Goal: Leave review/rating

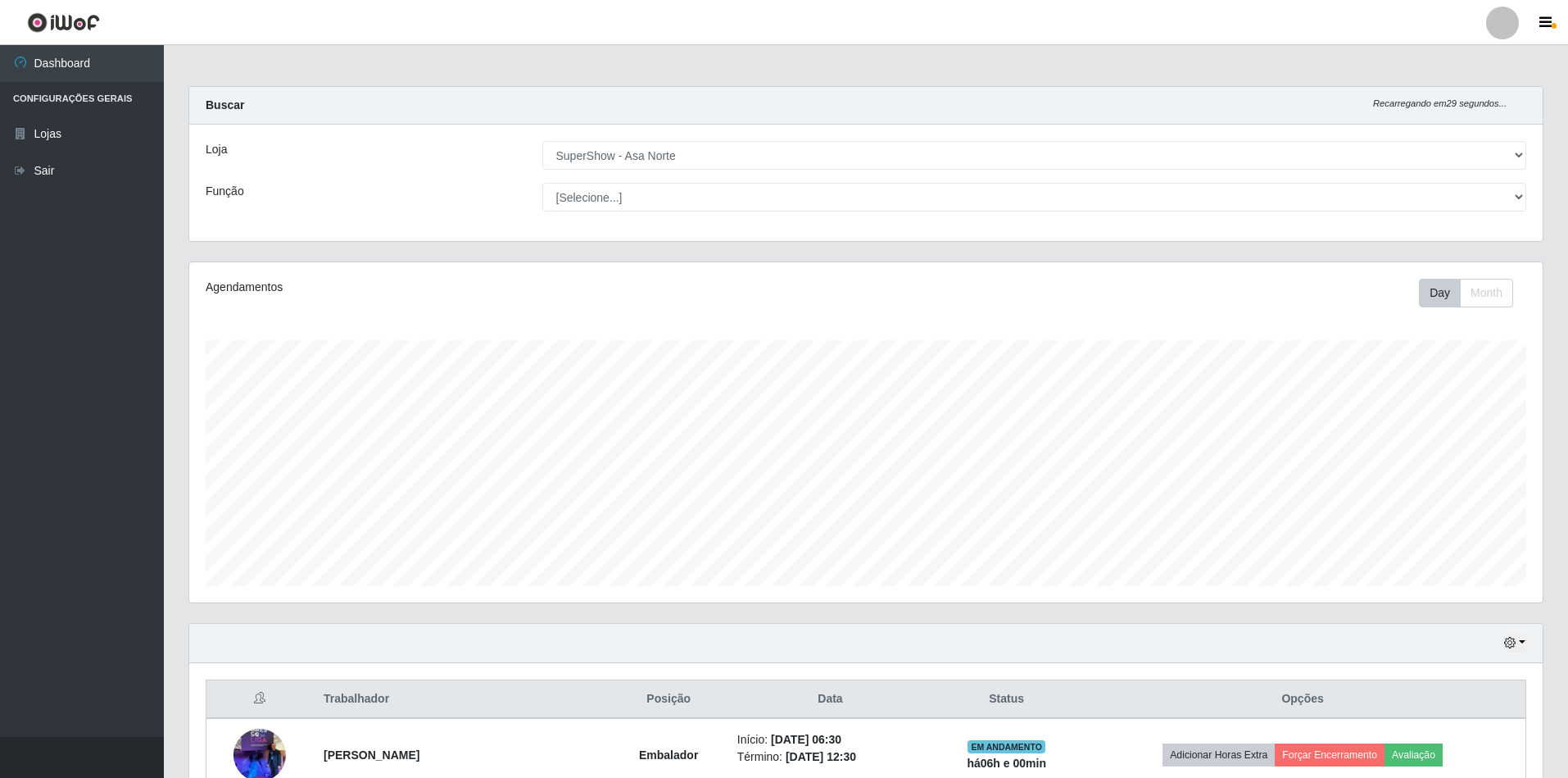
select select "71"
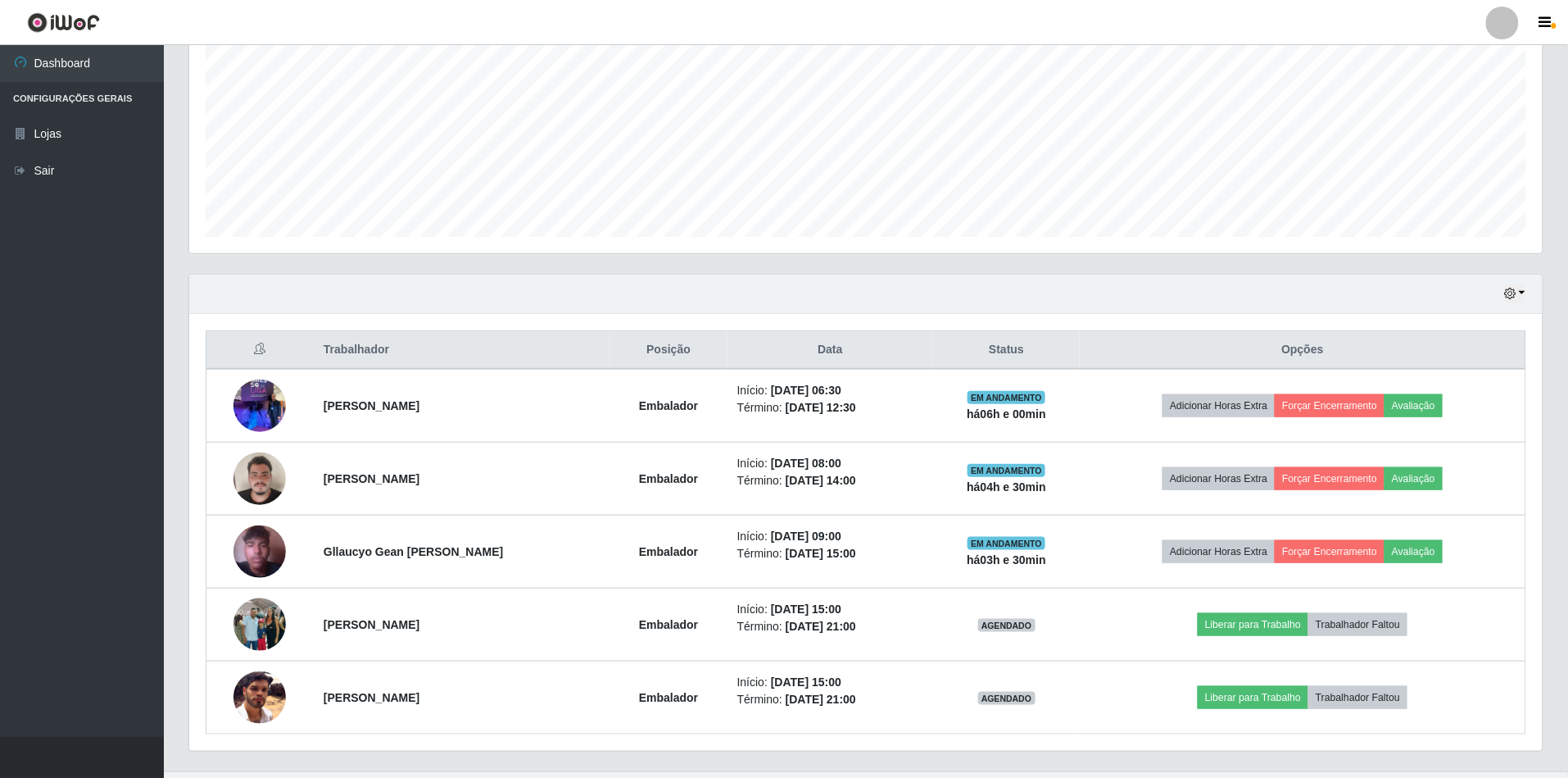
scroll to position [341, 1353]
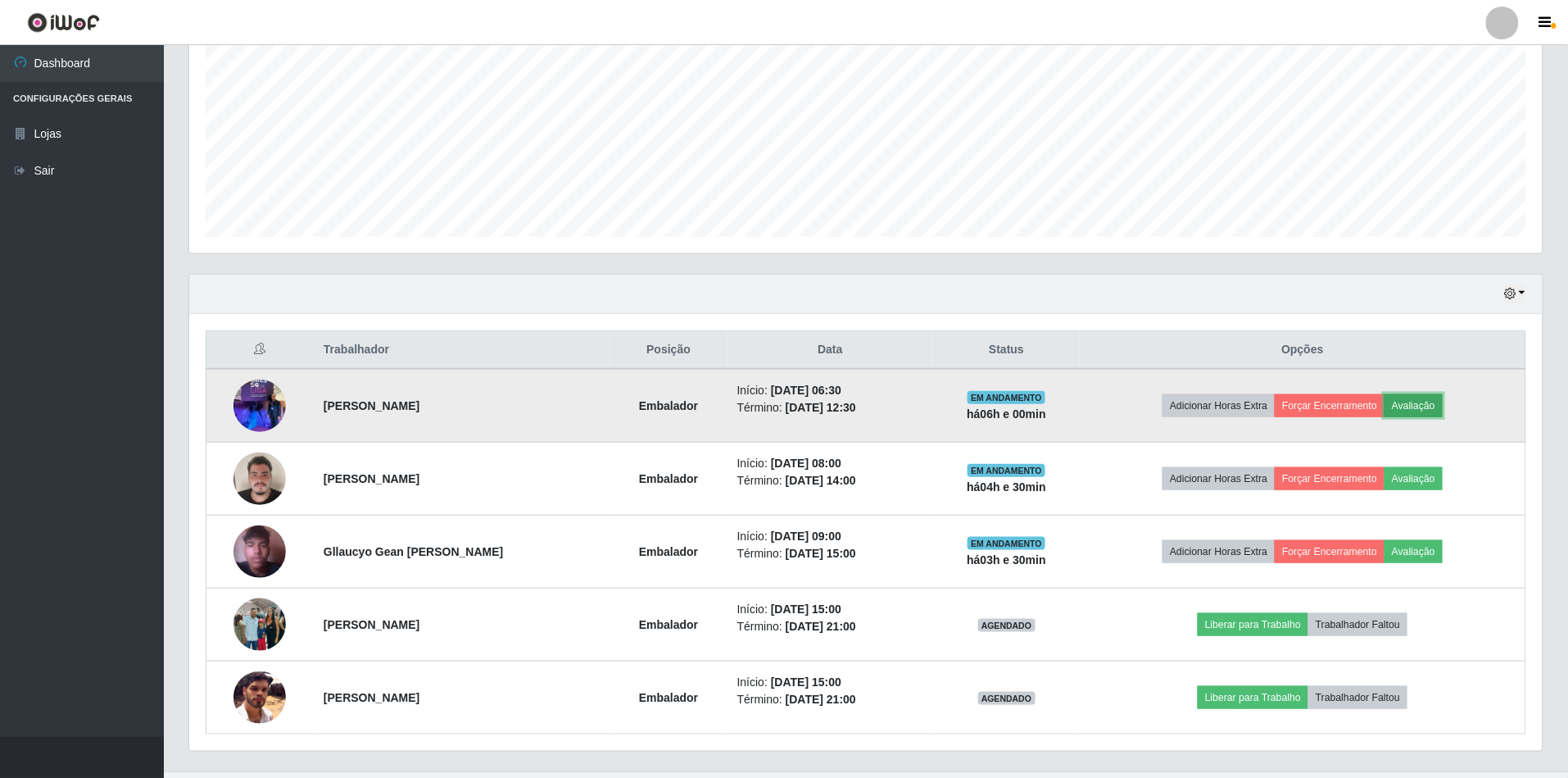
click at [1419, 400] on button "Avaliação" at bounding box center [1413, 405] width 58 height 23
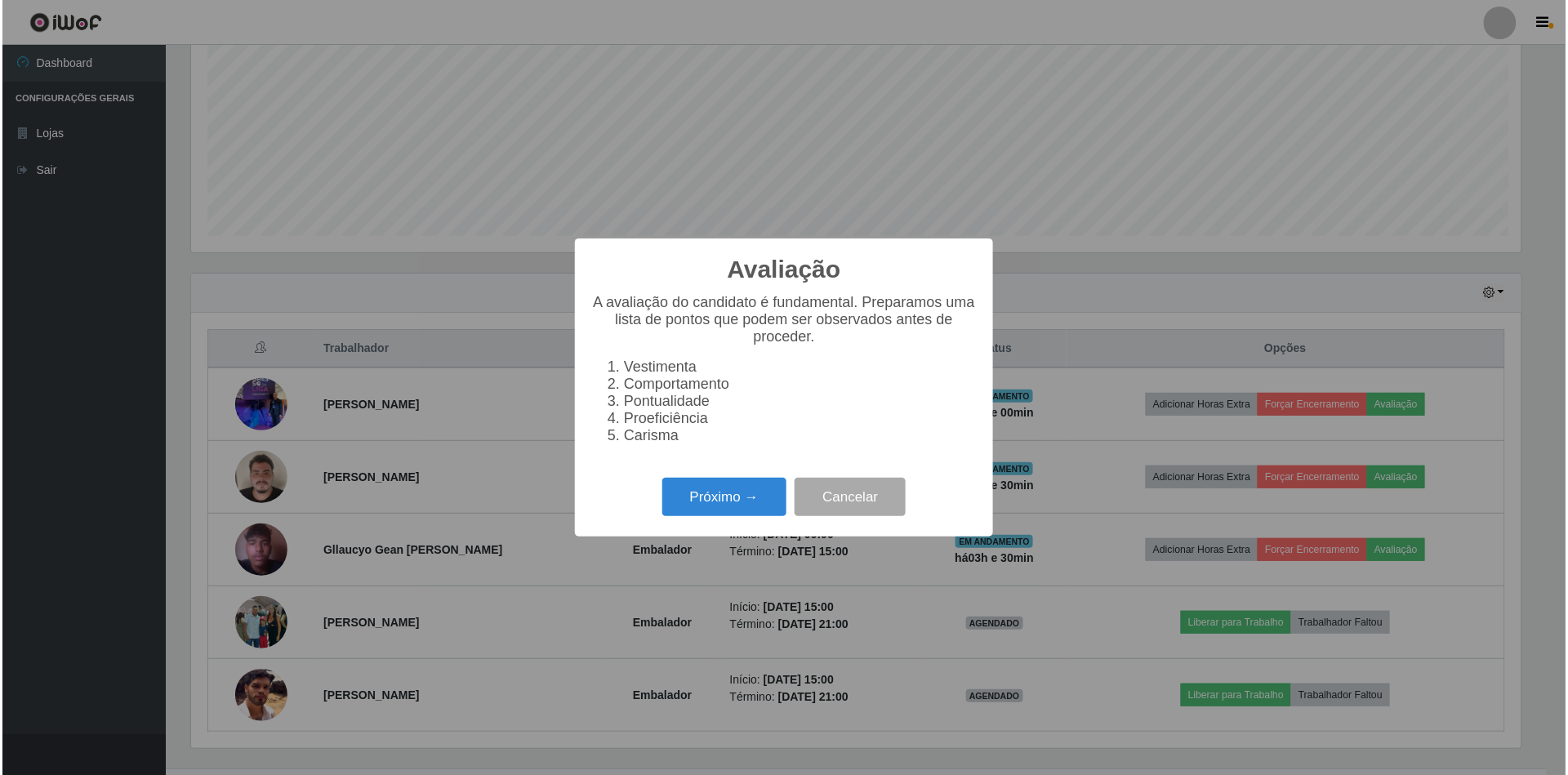
scroll to position [339, 1334]
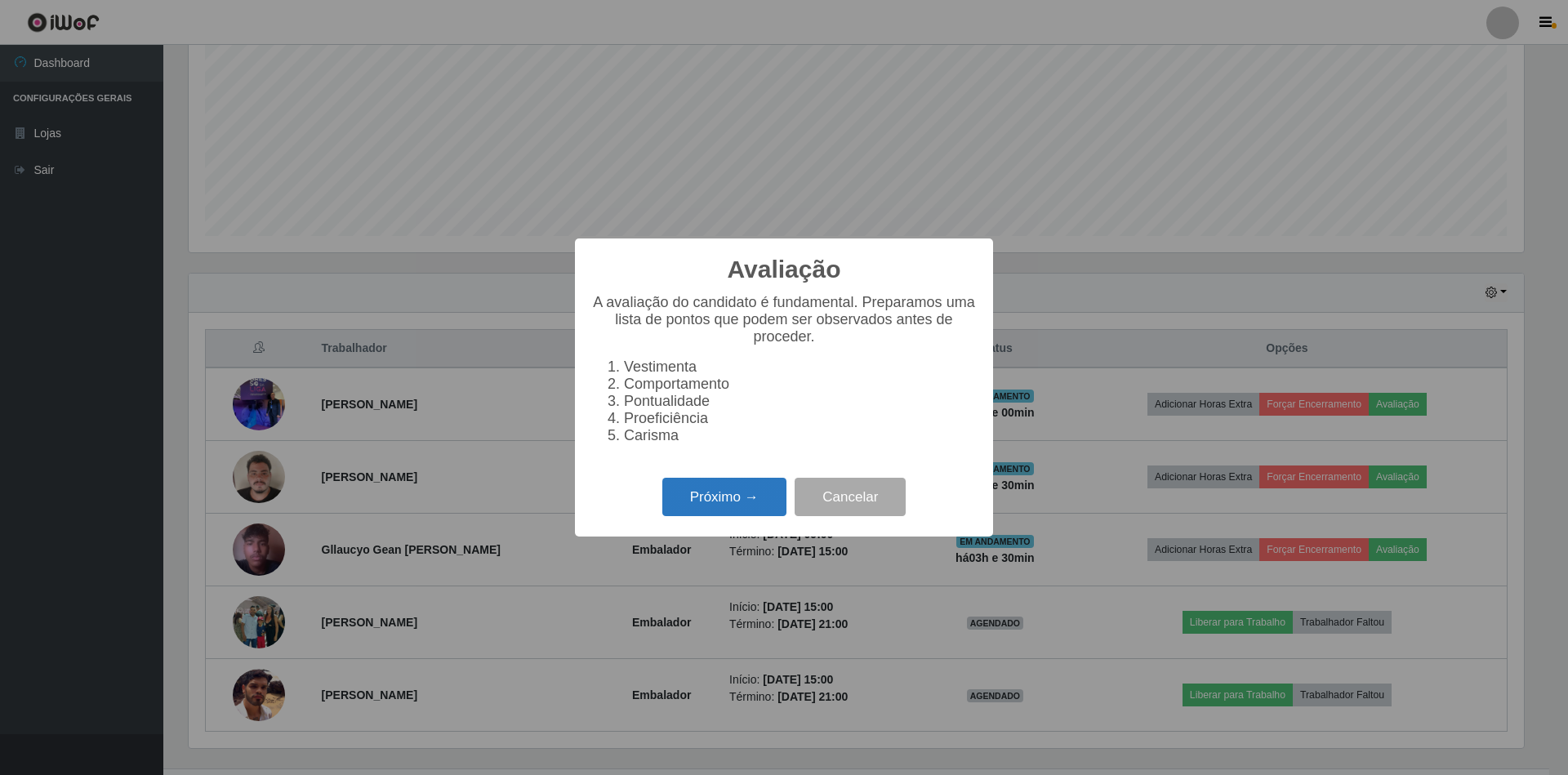
click at [733, 494] on button "Próximo →" at bounding box center [724, 496] width 124 height 39
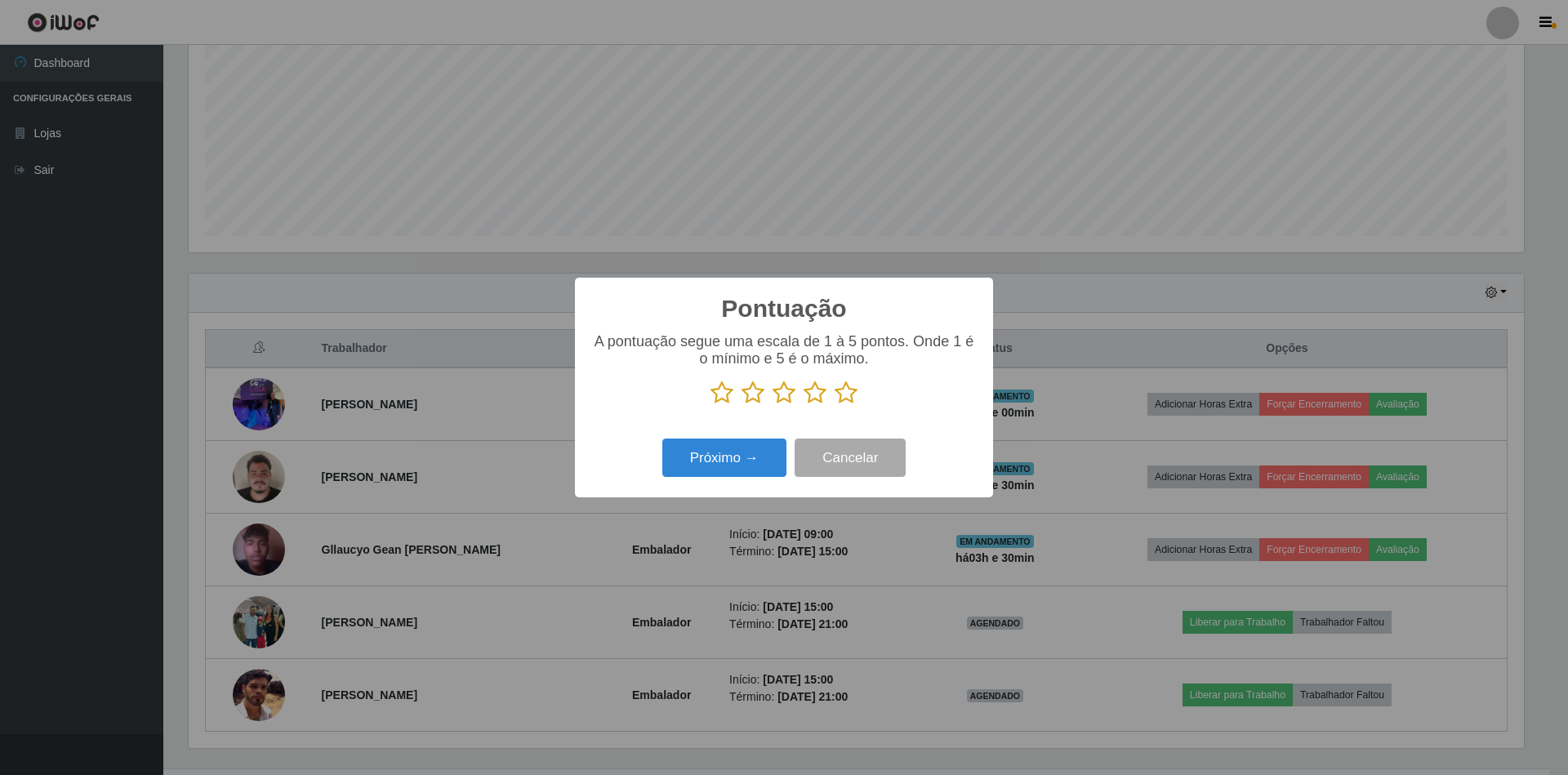
scroll to position [816091, 815143]
click at [858, 400] on p at bounding box center [783, 392] width 385 height 25
click at [848, 387] on icon at bounding box center [846, 392] width 23 height 25
click at [835, 405] on input "radio" at bounding box center [835, 405] width 0 height 0
click at [771, 458] on button "Próximo →" at bounding box center [724, 458] width 124 height 39
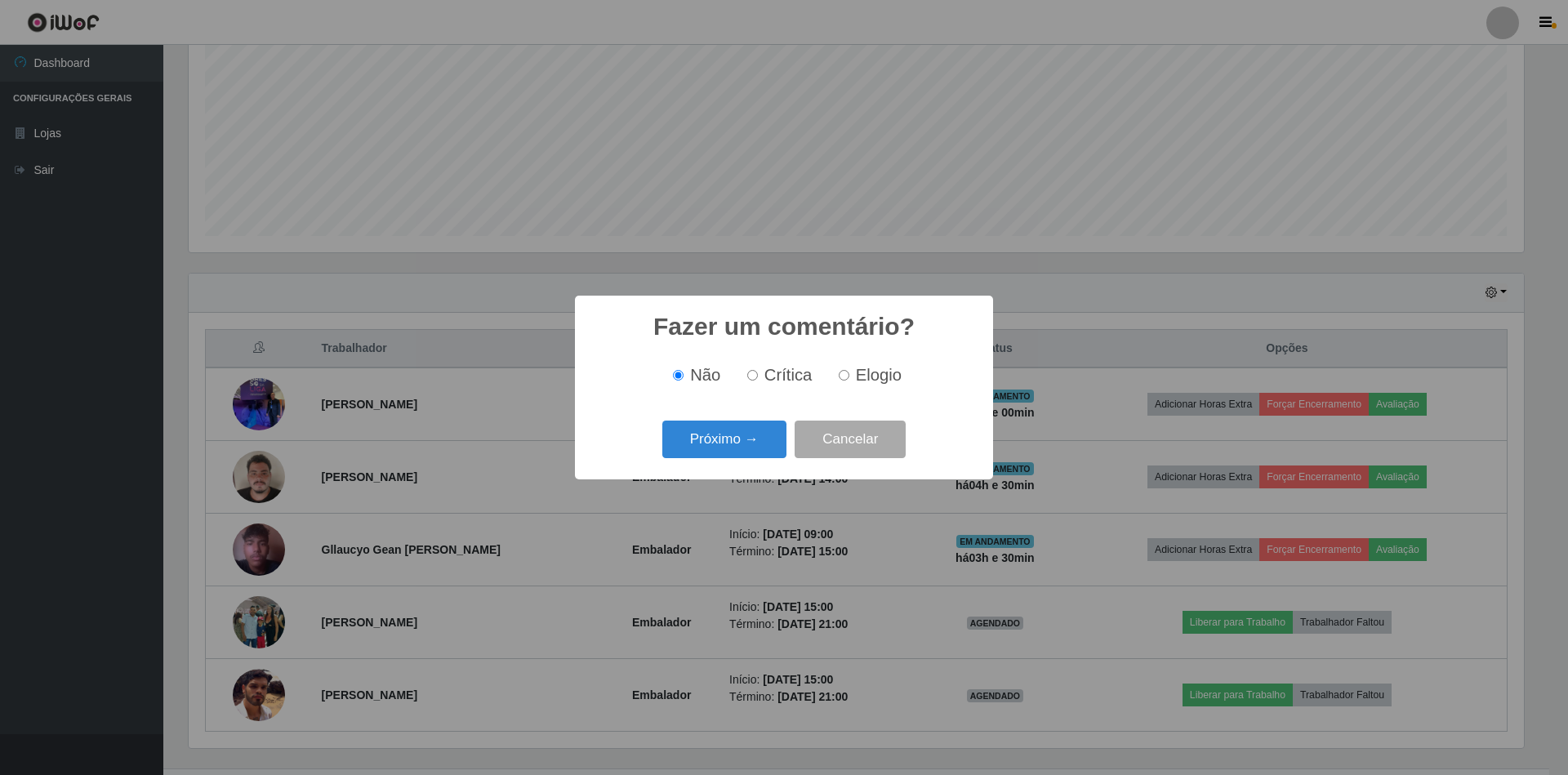
click at [854, 384] on label "Elogio" at bounding box center [867, 375] width 70 height 19
click at [849, 380] on input "Elogio" at bounding box center [844, 375] width 11 height 11
radio input "true"
click at [729, 429] on button "Próximo →" at bounding box center [724, 440] width 124 height 39
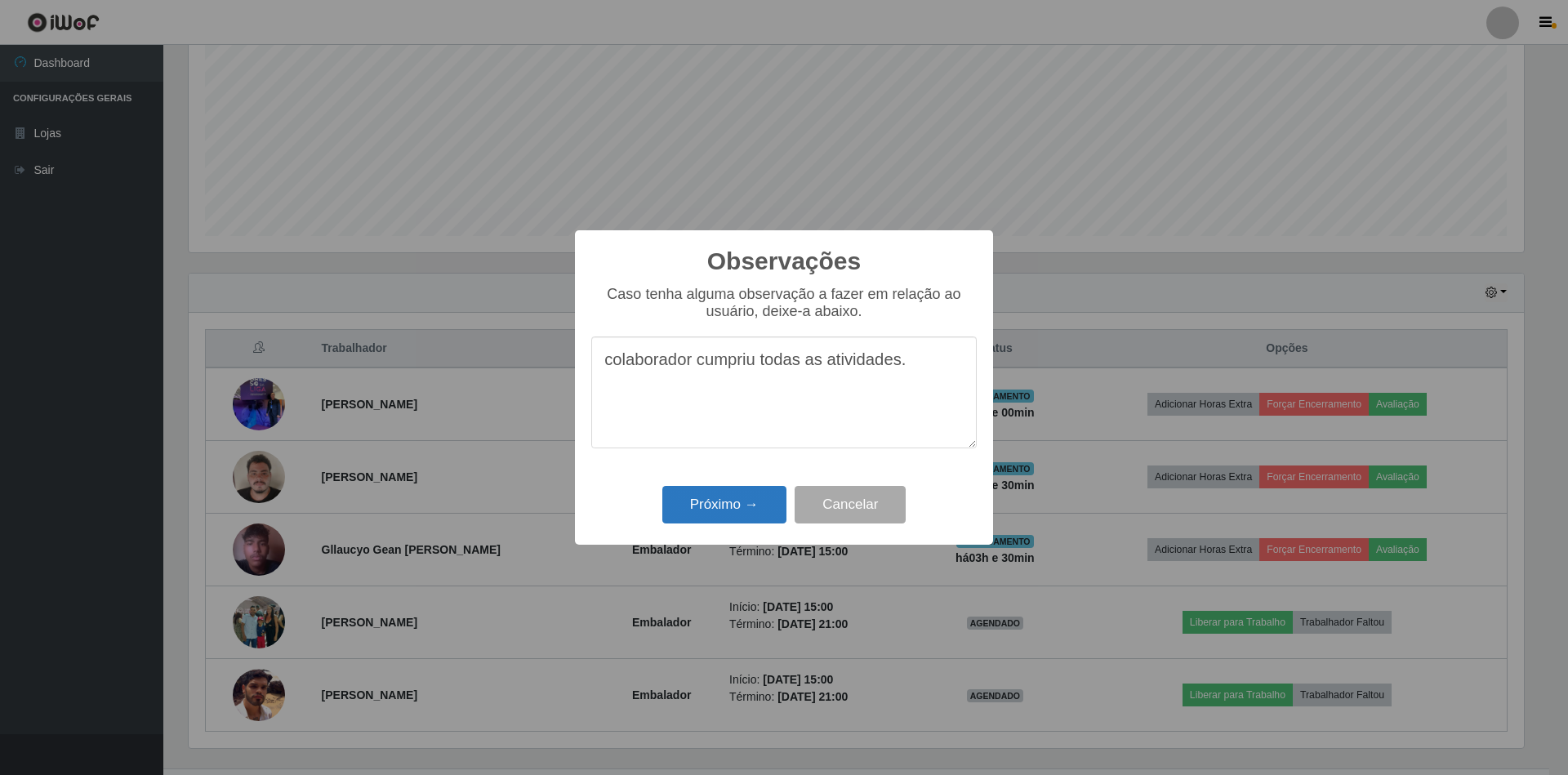
type textarea "colaborador cumpriu todas as atividades."
click at [689, 516] on button "Próximo →" at bounding box center [724, 504] width 124 height 39
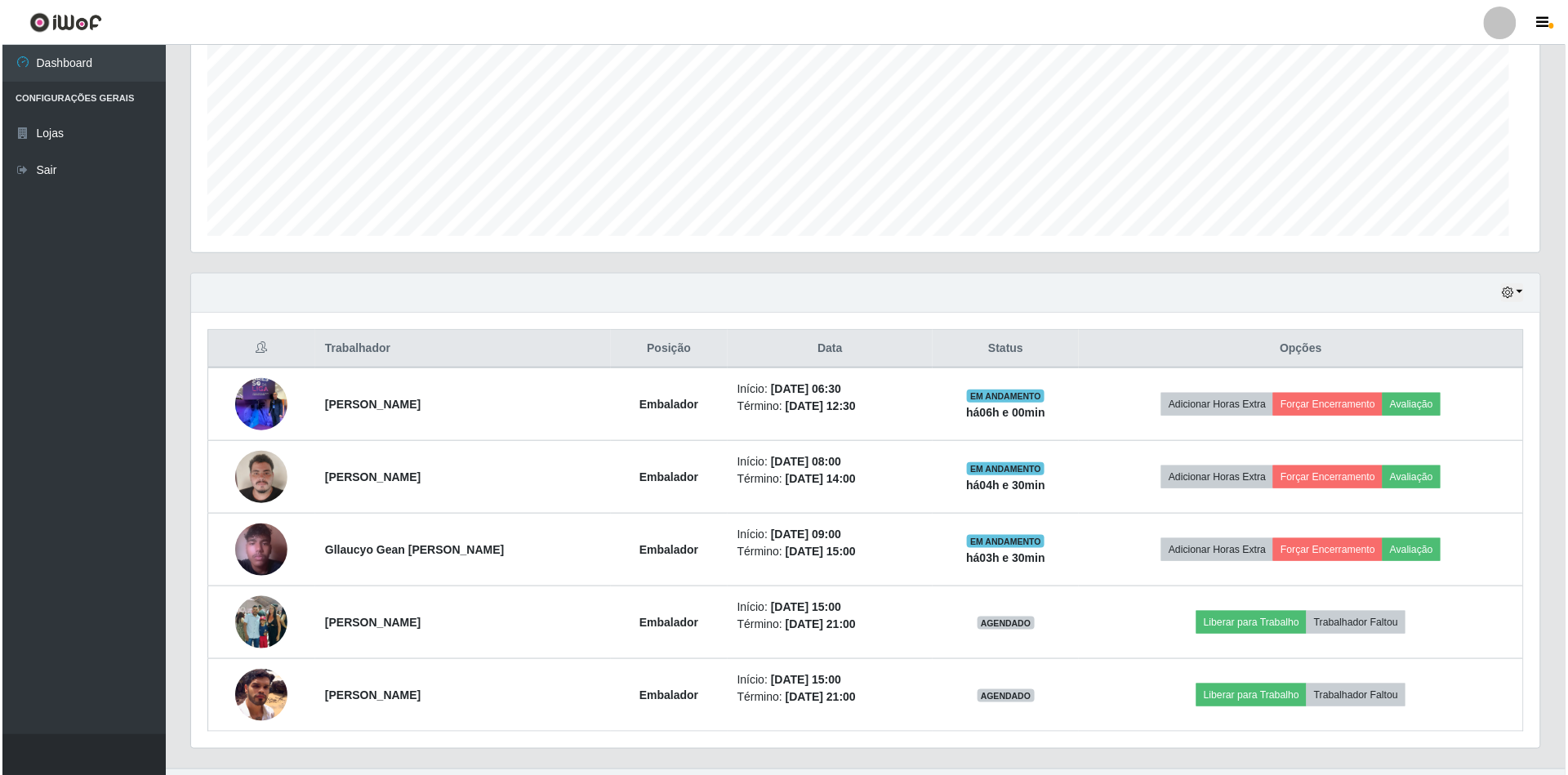
scroll to position [339, 1349]
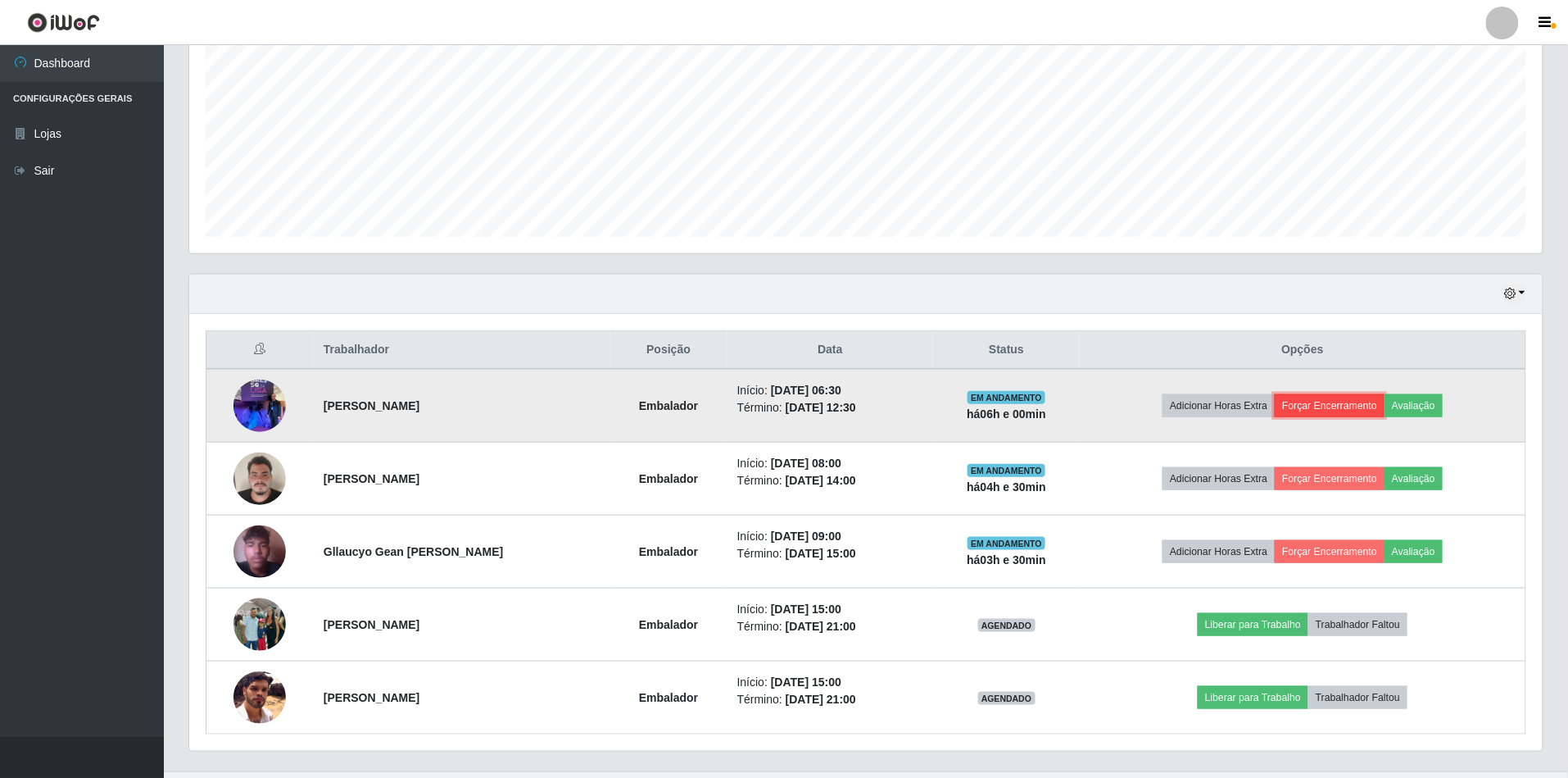
click at [1356, 401] on button "Forçar Encerramento" at bounding box center [1329, 405] width 110 height 23
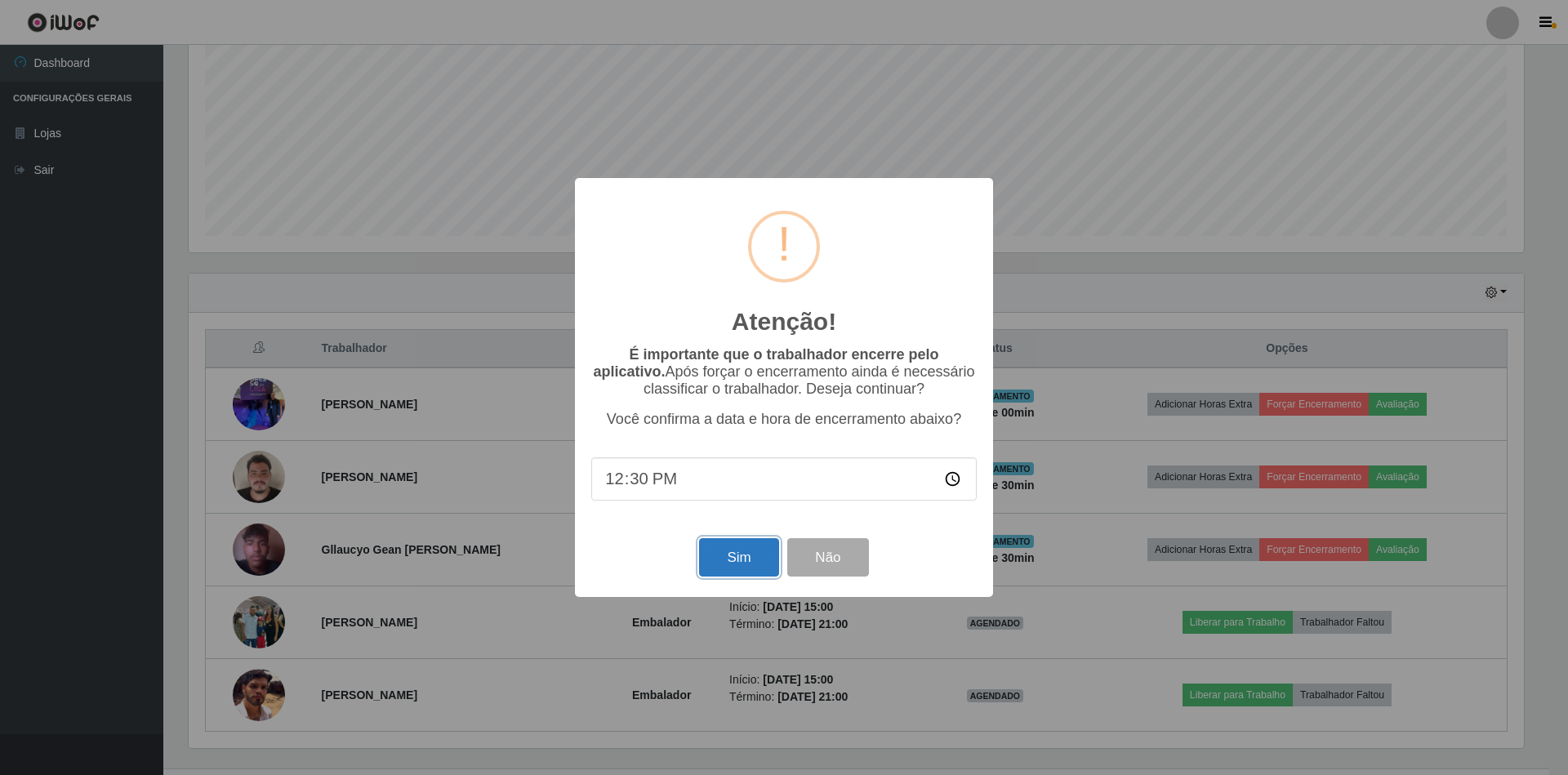
click at [719, 553] on button "Sim" at bounding box center [738, 557] width 80 height 39
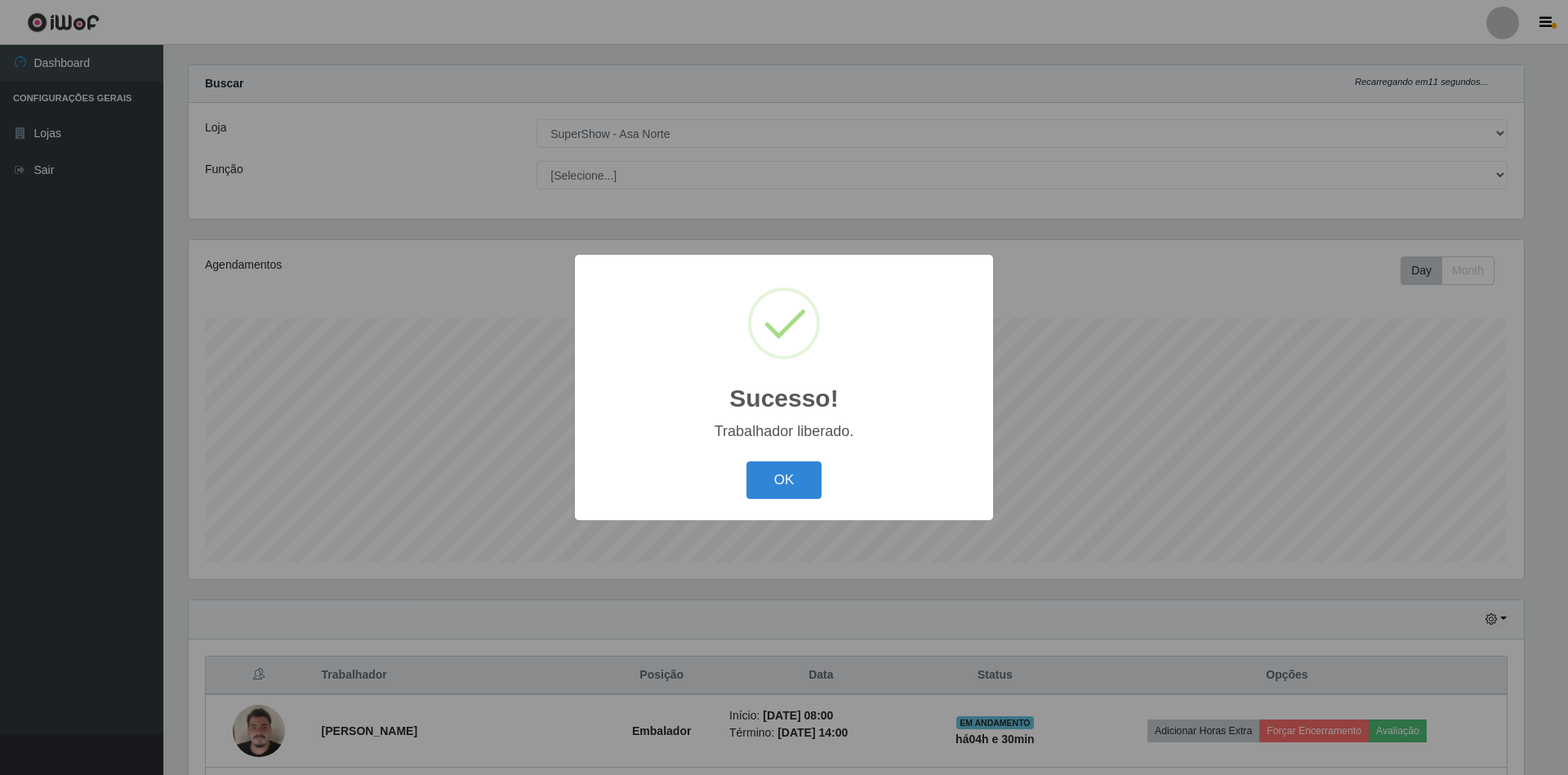
click at [746, 462] on button "OK" at bounding box center [784, 481] width 76 height 39
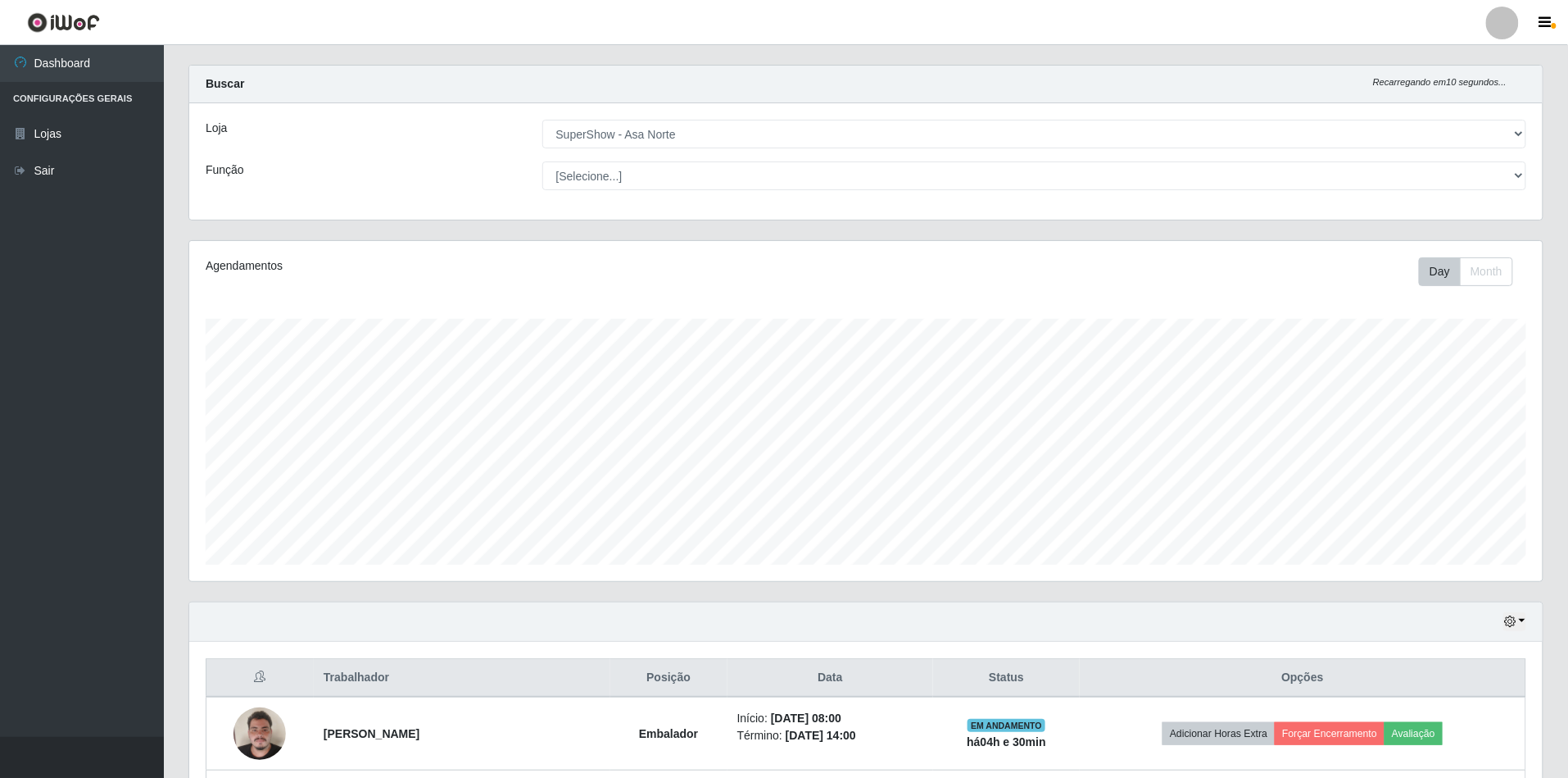
scroll to position [341, 1353]
